Goal: Information Seeking & Learning: Find specific fact

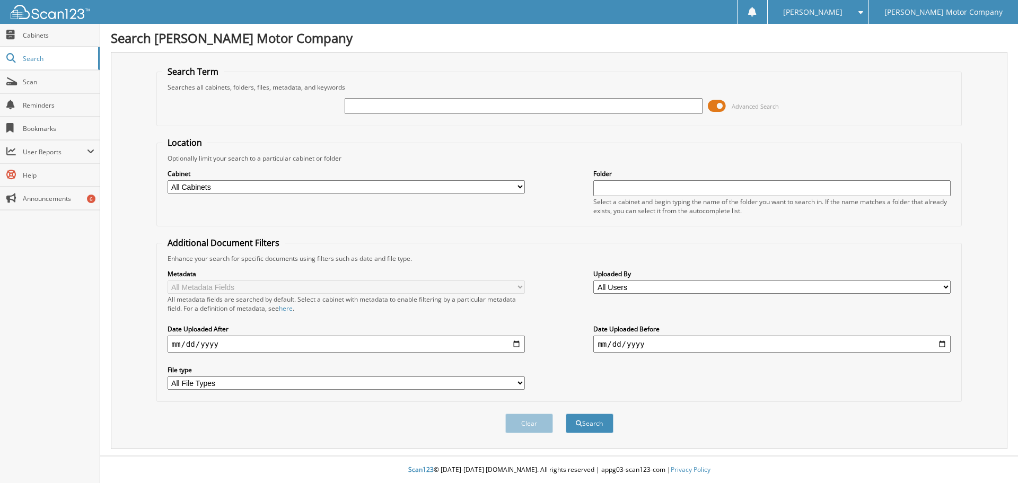
click at [717, 101] on span at bounding box center [717, 106] width 18 height 16
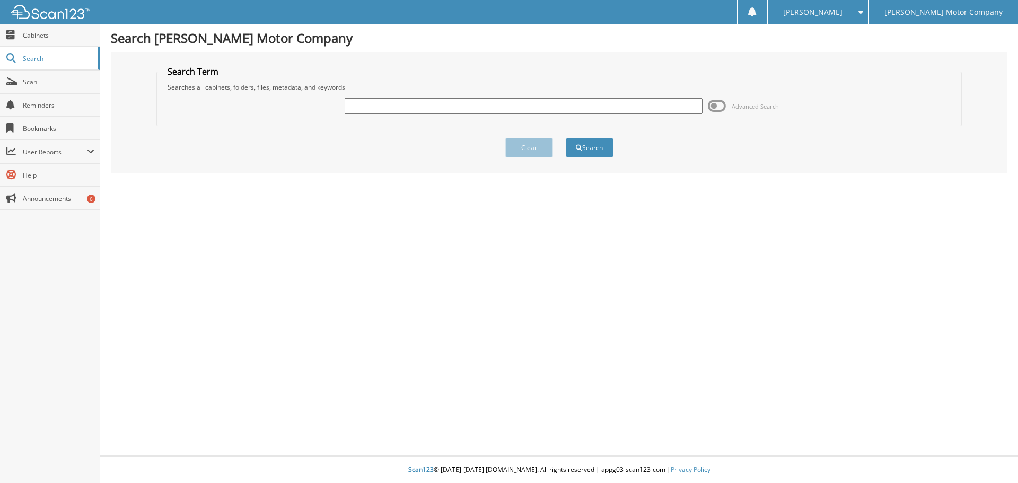
click at [417, 108] on input "text" at bounding box center [522, 106] width 357 height 16
type input "0"
type input "xp56405a"
click at [565, 138] on button "Search" at bounding box center [589, 148] width 48 height 20
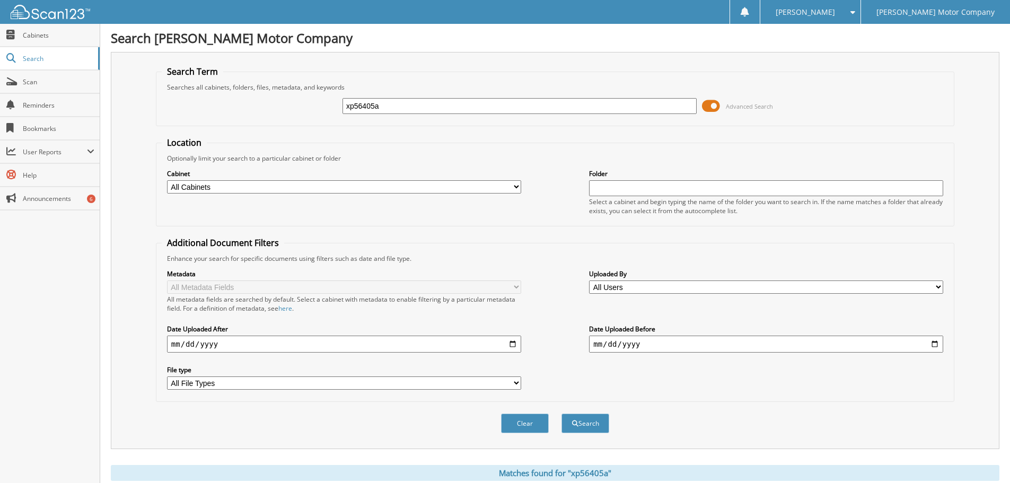
click at [405, 101] on input "xp56405a" at bounding box center [519, 106] width 354 height 16
type input "x"
type input "XP56405A"
click at [561, 413] on button "Search" at bounding box center [585, 423] width 48 height 20
click at [392, 187] on select "All Cabinets CREDIT CARDS LEE MOTOR CAR DEALS LEE MOTOR DEPOSITS / RECEIPTS NIS…" at bounding box center [344, 186] width 354 height 13
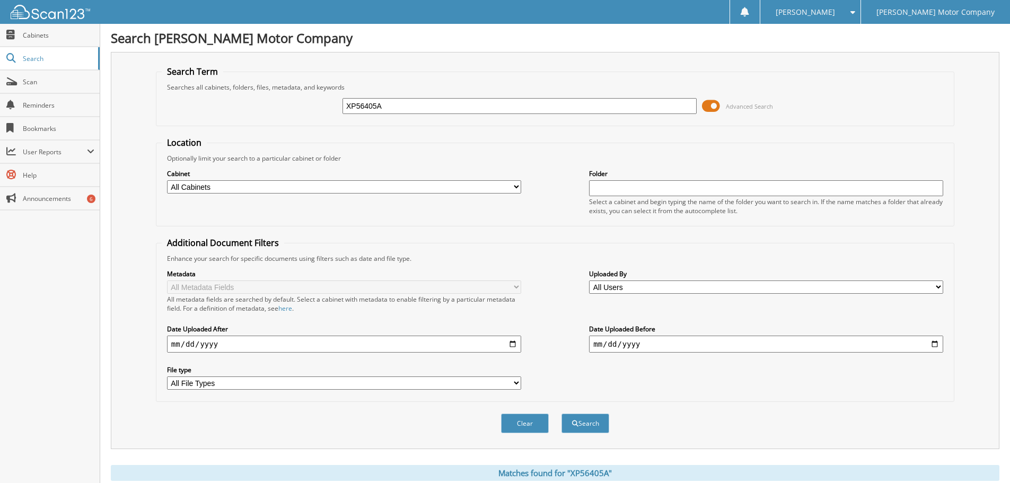
select select "475"
click at [167, 180] on select "All Cabinets CREDIT CARDS LEE MOTOR CAR DEALS LEE MOTOR DEPOSITS / RECEIPTS NIS…" at bounding box center [344, 186] width 354 height 13
click at [709, 188] on input "text" at bounding box center [766, 188] width 354 height 16
type input "PARRISH"
click at [366, 342] on input "date" at bounding box center [344, 343] width 354 height 17
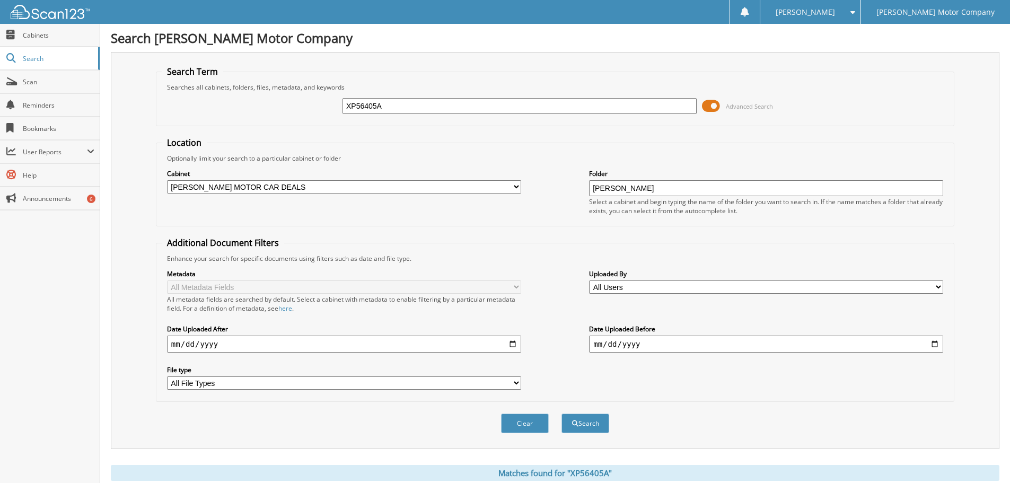
click at [285, 383] on select "All File Types PDF PNG WEBP XLSX" at bounding box center [344, 382] width 354 height 13
select select "pdf"
click at [167, 377] on select "All File Types PDF PNG WEBP XLSX" at bounding box center [344, 382] width 354 height 13
click at [513, 342] on input "date" at bounding box center [344, 343] width 354 height 17
type input "[DATE]"
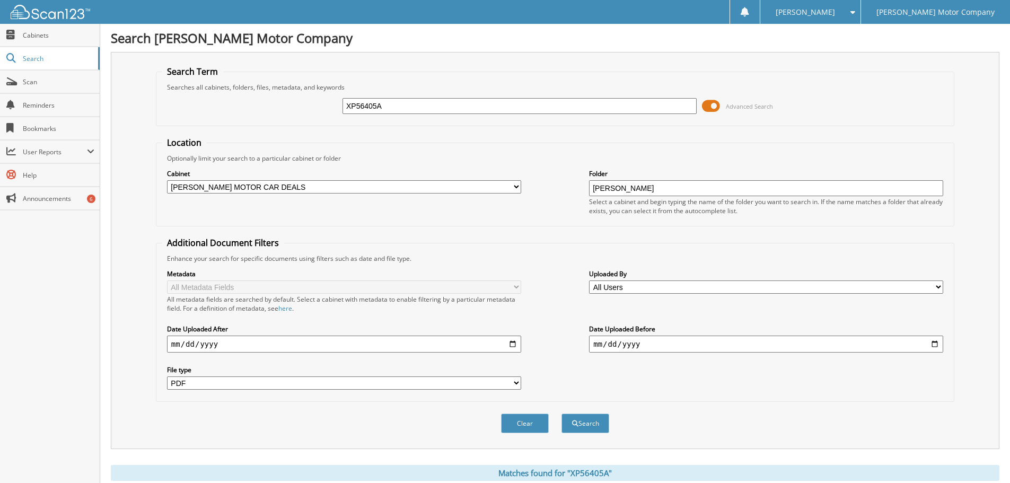
click at [786, 341] on input "date" at bounding box center [766, 343] width 354 height 17
click at [788, 344] on input "date" at bounding box center [766, 343] width 354 height 17
click at [930, 344] on input "date" at bounding box center [766, 343] width 354 height 17
type input "[DATE]"
click at [587, 420] on button "Search" at bounding box center [585, 423] width 48 height 20
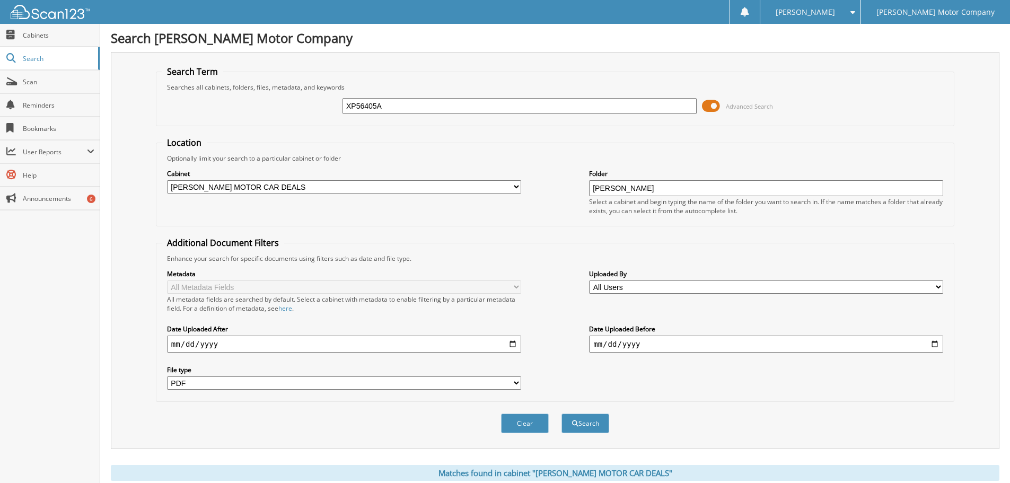
select select "pdf"
click at [634, 286] on select "All Users Alice Stott Angel Griffin Angel VanHook Billie Hodge Chris Pearce Cin…" at bounding box center [766, 286] width 354 height 13
select select "28536"
click at [589, 280] on select "All Users Alice Stott Angel Griffin Angel VanHook Billie Hodge Chris Pearce Cin…" at bounding box center [766, 286] width 354 height 13
click at [589, 420] on button "Search" at bounding box center [585, 423] width 48 height 20
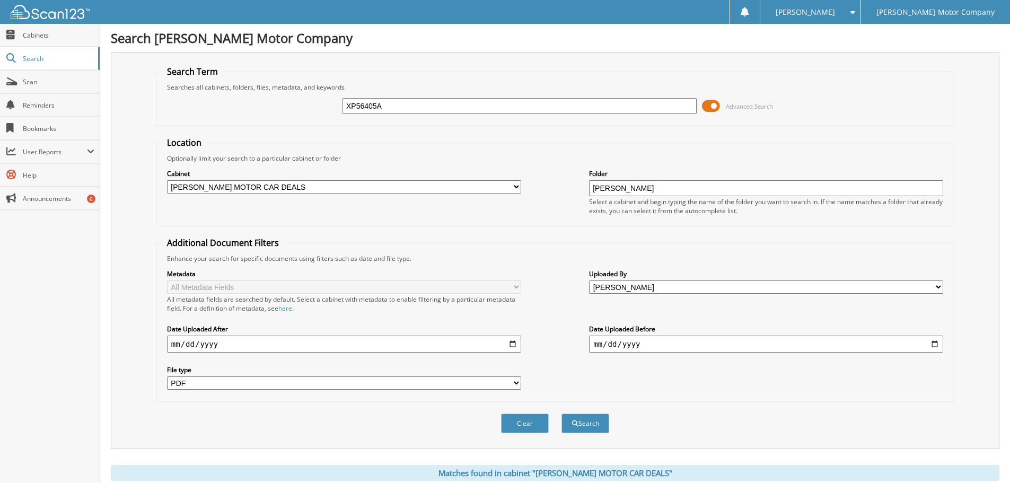
select select "pdf"
click at [47, 37] on span "Cabinets" at bounding box center [59, 35] width 72 height 9
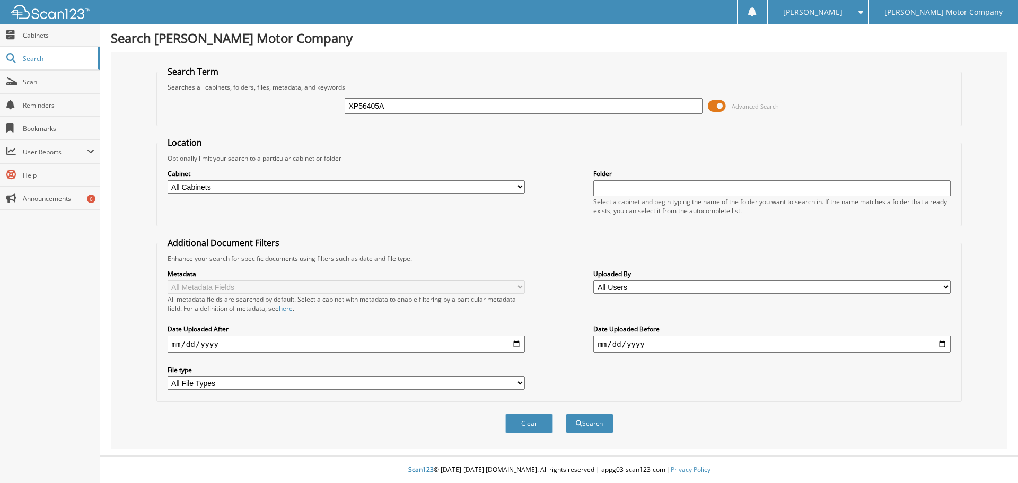
type input "XP56405A"
click at [275, 184] on select "All Cabinets CREDIT CARDS LEE MOTOR CAR DEALS LEE MOTOR DEPOSITS / RECEIPTS NIS…" at bounding box center [345, 186] width 357 height 13
click at [271, 187] on select "All Cabinets CREDIT CARDS LEE MOTOR CAR DEALS LEE MOTOR DEPOSITS / RECEIPTS NIS…" at bounding box center [345, 186] width 357 height 13
drag, startPoint x: 639, startPoint y: 185, endPoint x: 637, endPoint y: 180, distance: 5.7
click at [637, 180] on div "Folder Select a cabinet and begin typing the name of the folder you want to sea…" at bounding box center [771, 191] width 357 height 47
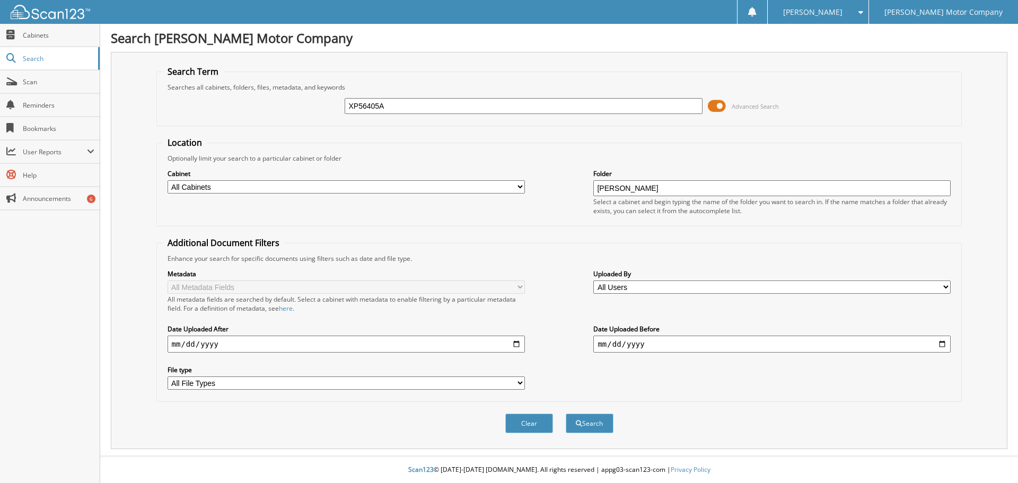
type input "[PERSON_NAME]"
click at [511, 344] on input "date" at bounding box center [345, 343] width 357 height 17
type input "[DATE]"
click at [827, 346] on input "date" at bounding box center [771, 343] width 357 height 17
click at [942, 342] on input "date" at bounding box center [771, 343] width 357 height 17
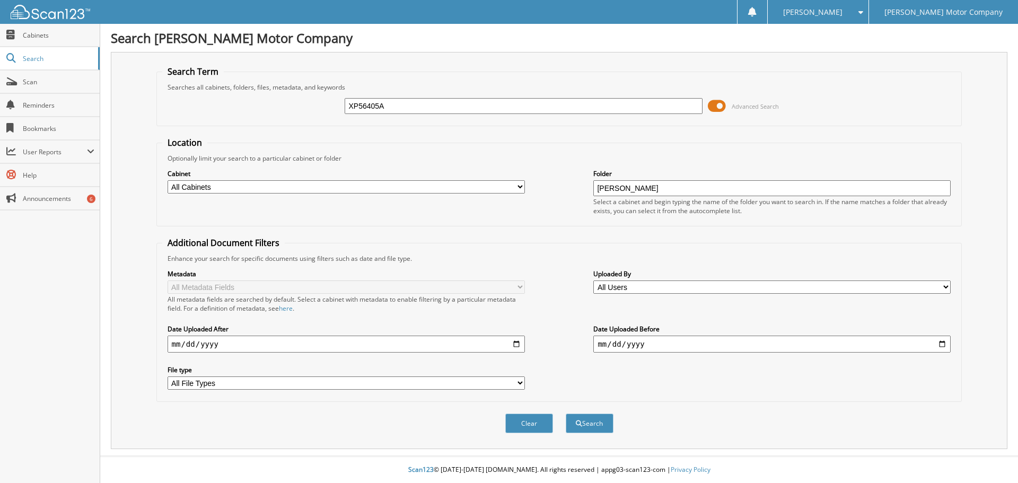
type input "[DATE]"
click at [645, 286] on select "All Users Alice Stott Angel Griffin Angel VanHook Billie Hodge Chris Pearce Cin…" at bounding box center [771, 286] width 357 height 13
select select "28536"
click at [593, 280] on select "All Users Alice Stott Angel Griffin Angel VanHook Billie Hodge Chris Pearce Cin…" at bounding box center [771, 286] width 357 height 13
click at [211, 381] on select "All File Types PDF PNG WEBP XLSX" at bounding box center [345, 382] width 357 height 13
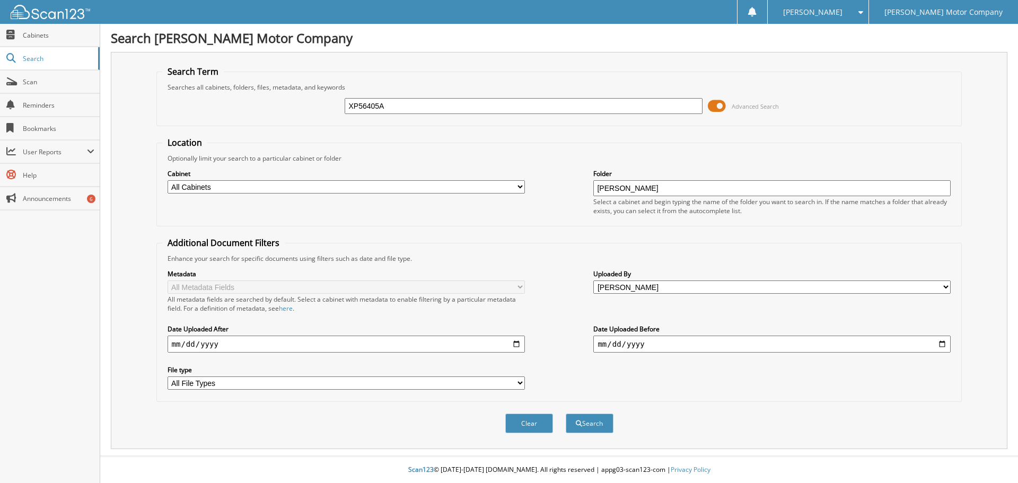
click at [270, 348] on input "[DATE]" at bounding box center [345, 343] width 357 height 17
click at [591, 421] on button "Search" at bounding box center [589, 423] width 48 height 20
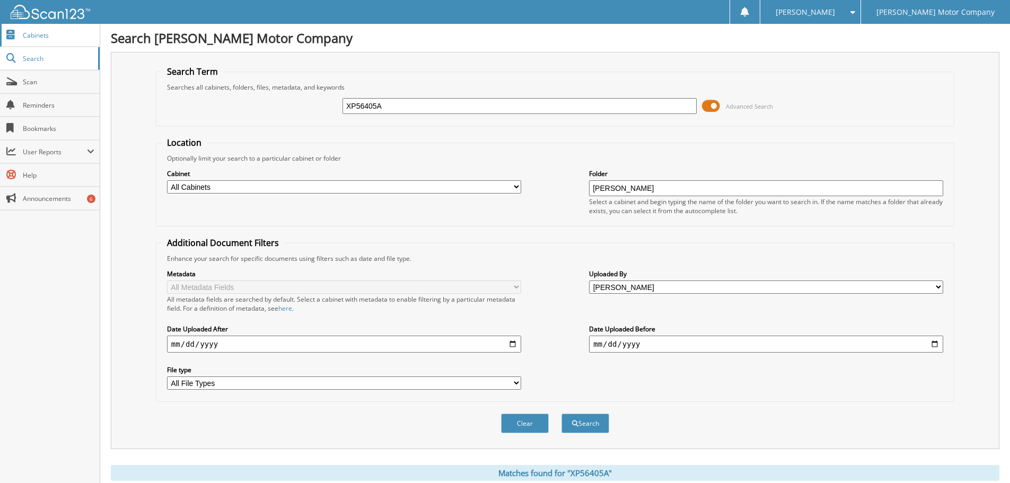
click at [19, 35] on link "Cabinets" at bounding box center [50, 35] width 100 height 23
